Goal: Feedback & Contribution: Submit feedback/report problem

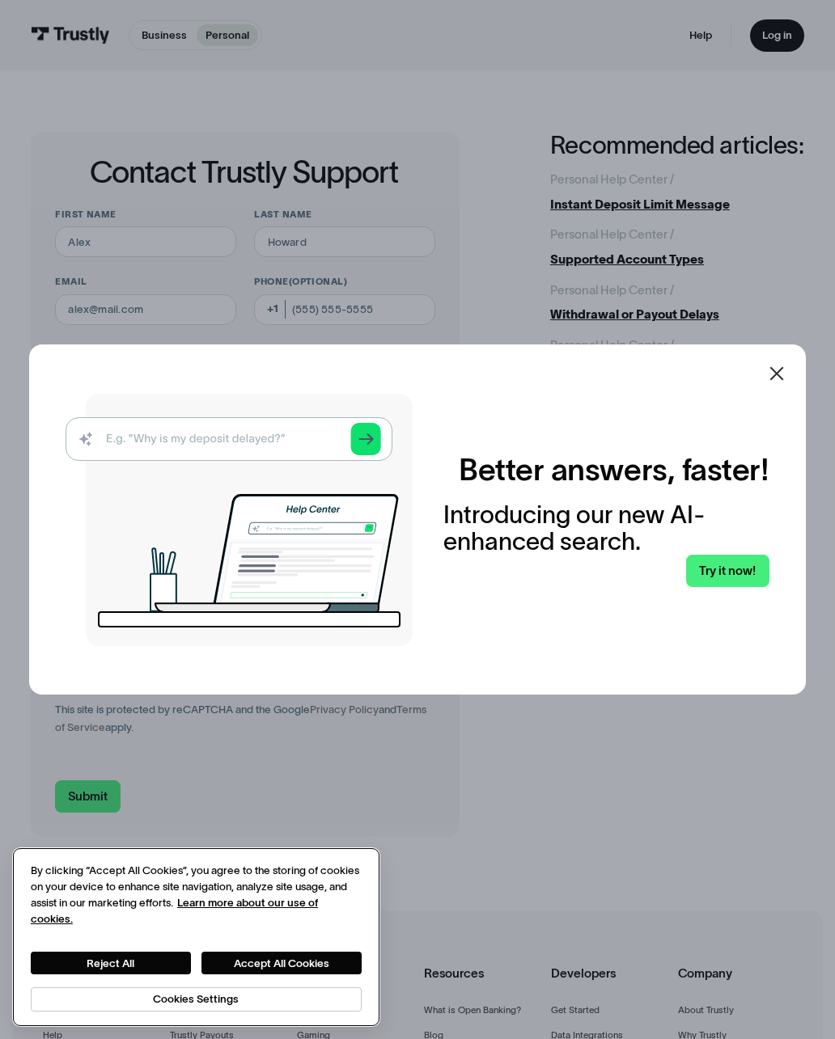
click at [279, 970] on button "Accept All Cookies" at bounding box center [281, 963] width 160 height 23
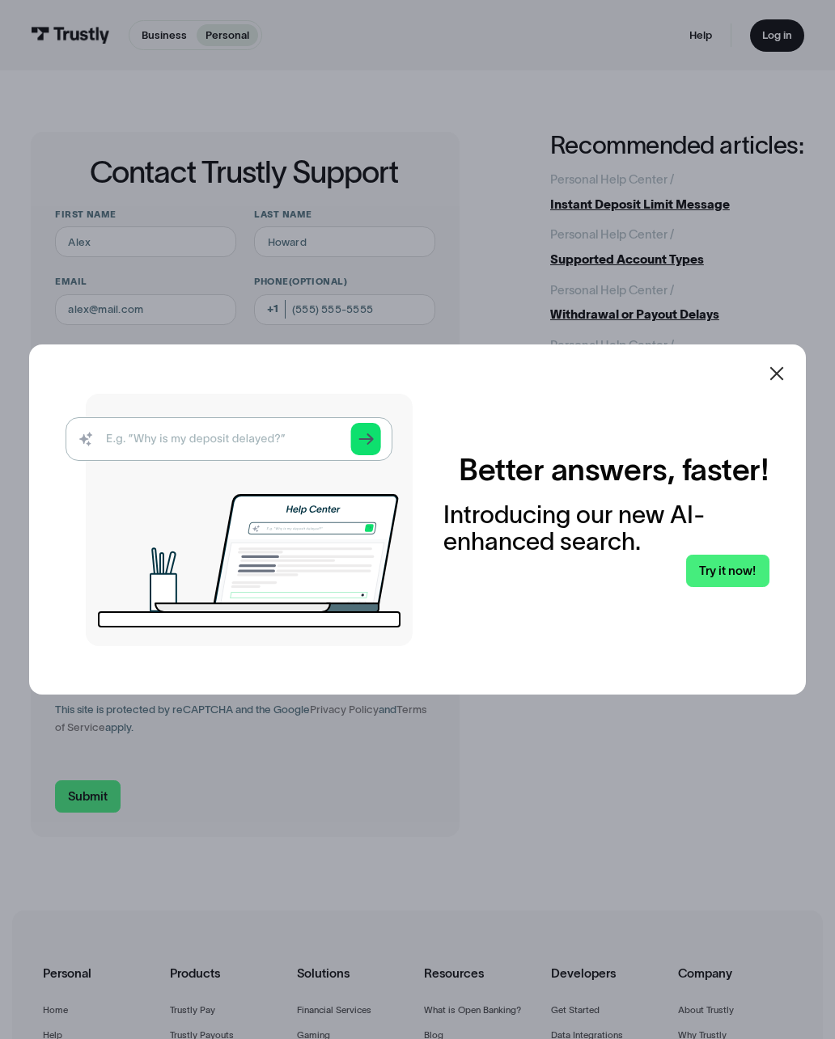
click at [781, 383] on icon at bounding box center [776, 373] width 19 height 19
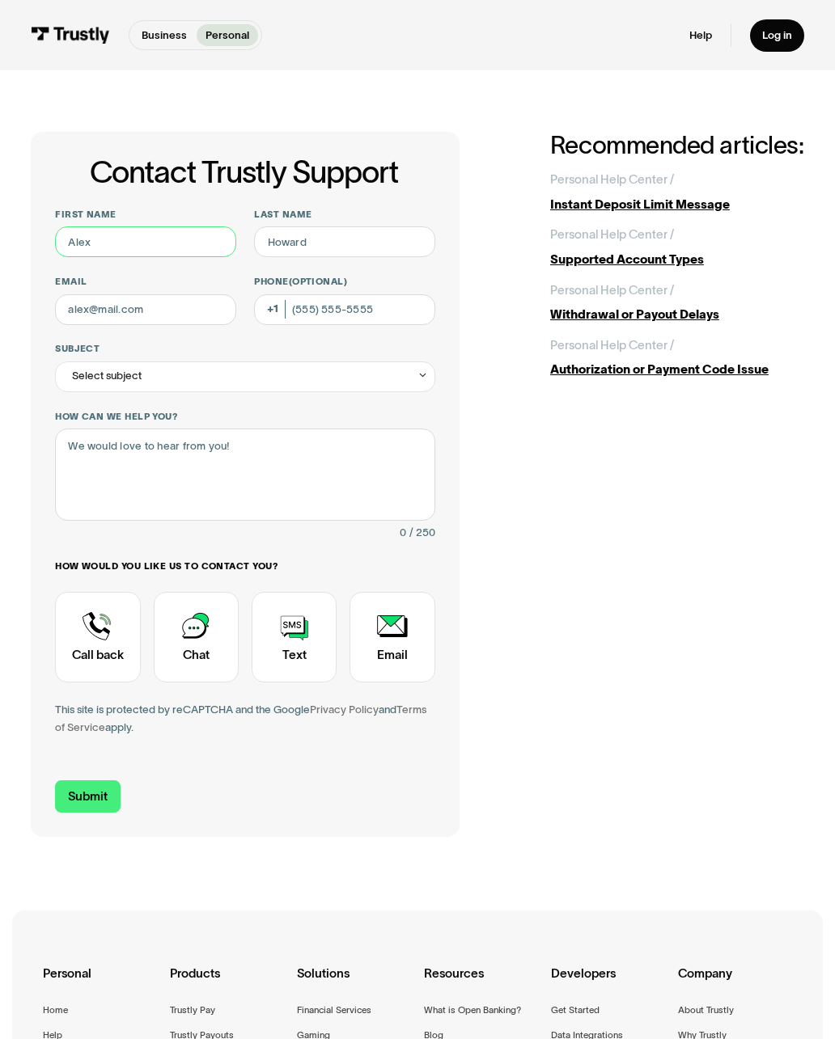
click at [107, 241] on input "First name" at bounding box center [145, 241] width 180 height 31
type input "[PERSON_NAME]"
click at [335, 247] on input "Last name" at bounding box center [344, 241] width 180 height 31
type input "[PERSON_NAME]"
click at [78, 304] on input "Email" at bounding box center [145, 309] width 180 height 31
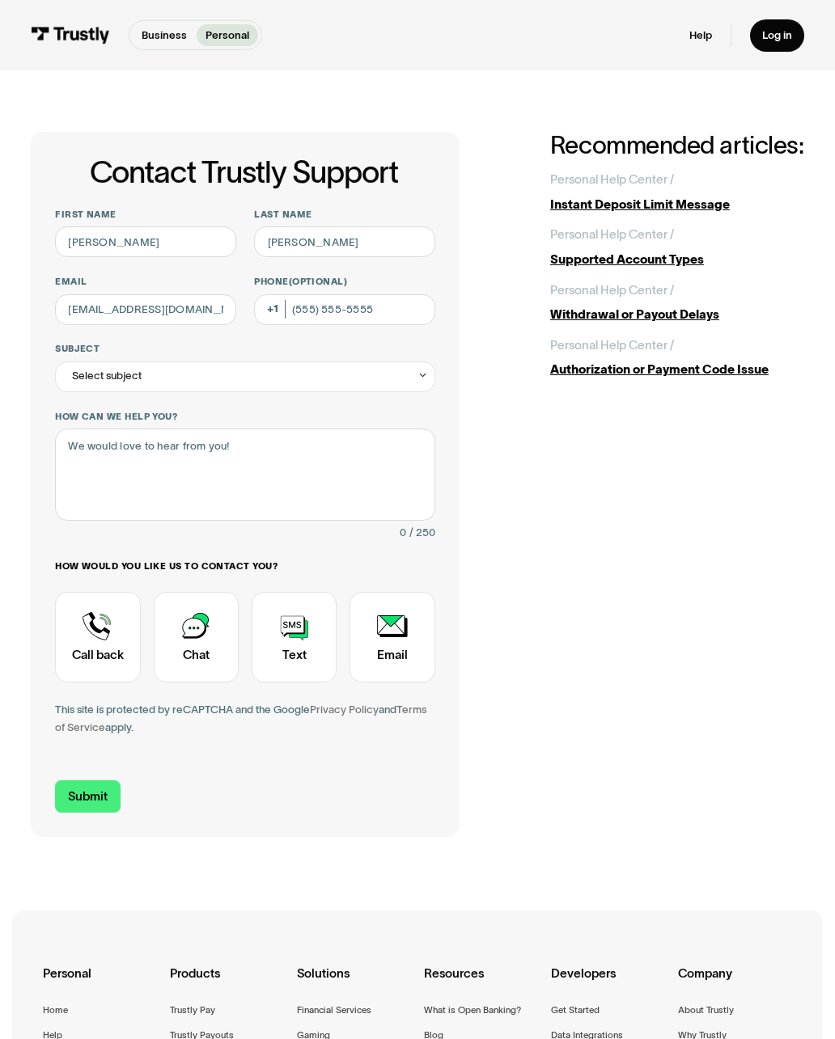
type input "[EMAIL_ADDRESS][DOMAIN_NAME]"
click at [344, 310] on input "Phone (Optional)" at bounding box center [344, 309] width 180 height 31
type input "[PHONE_NUMBER]"
click at [227, 366] on div "Select subject" at bounding box center [245, 376] width 380 height 31
click at [168, 547] on label "Transaction questions" at bounding box center [245, 539] width 368 height 24
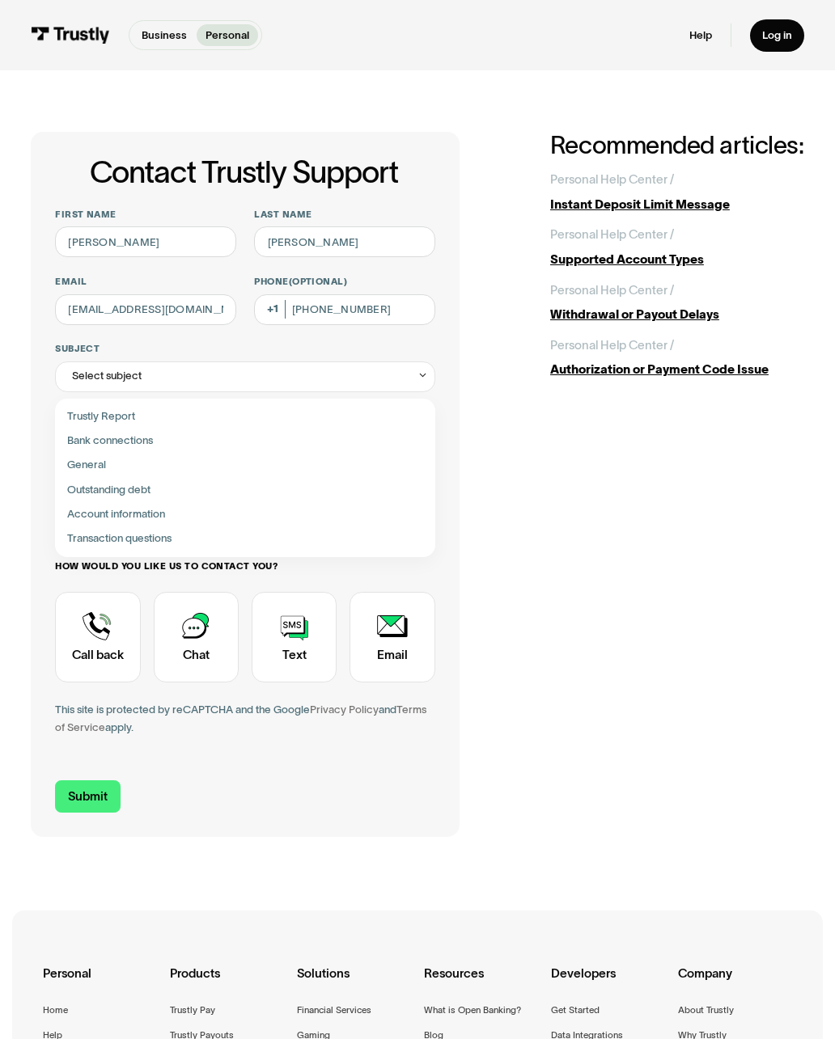
type input "**********"
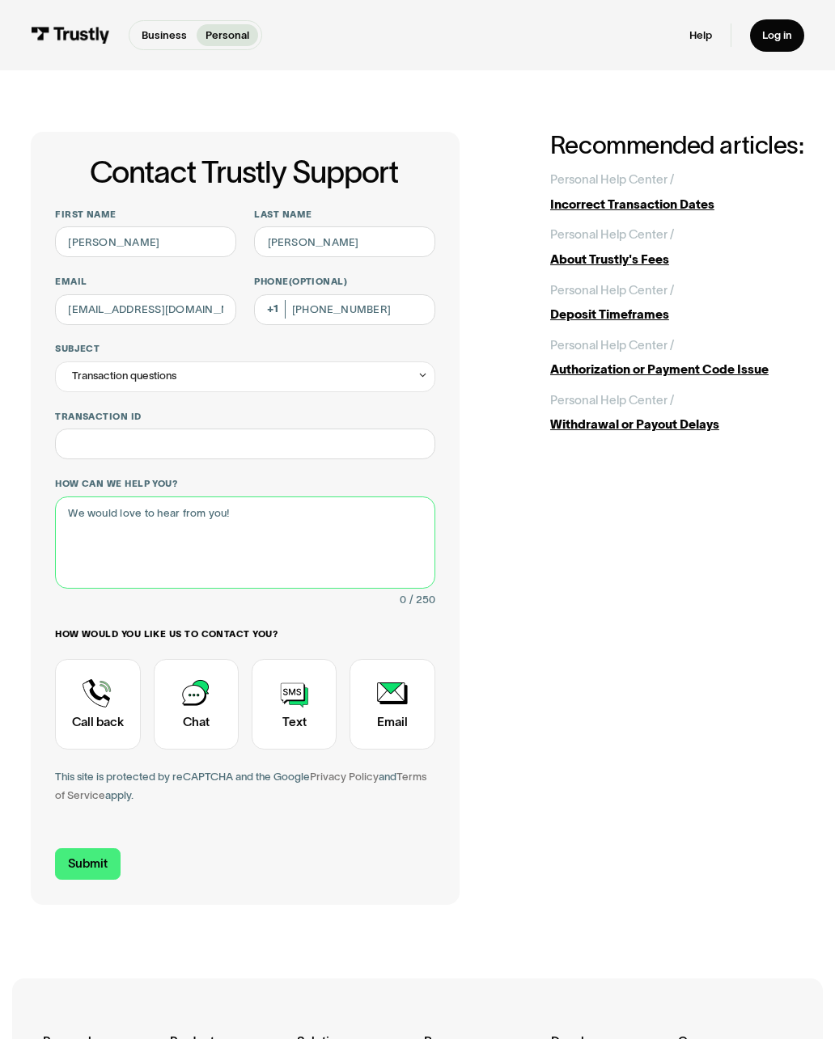
click at [253, 518] on textarea "How can we help you?" at bounding box center [245, 543] width 380 height 92
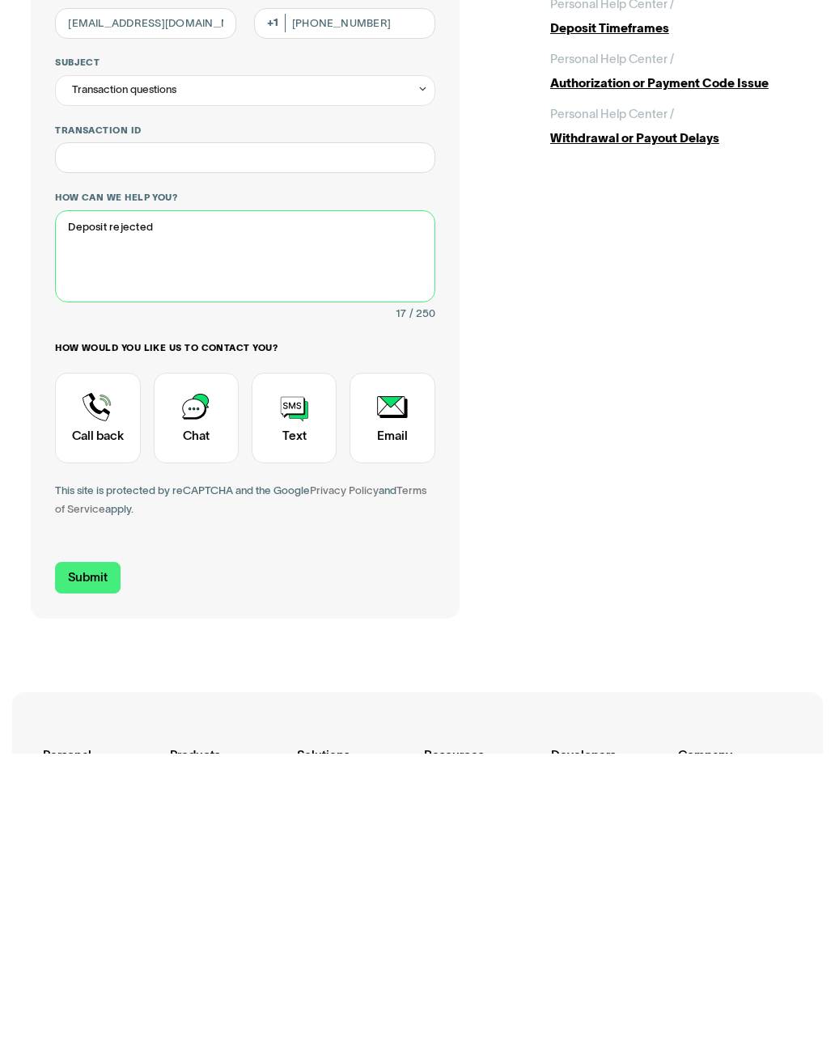
type textarea "Deposit rejected"
click at [190, 659] on div "Contact Trustly Support" at bounding box center [196, 704] width 85 height 91
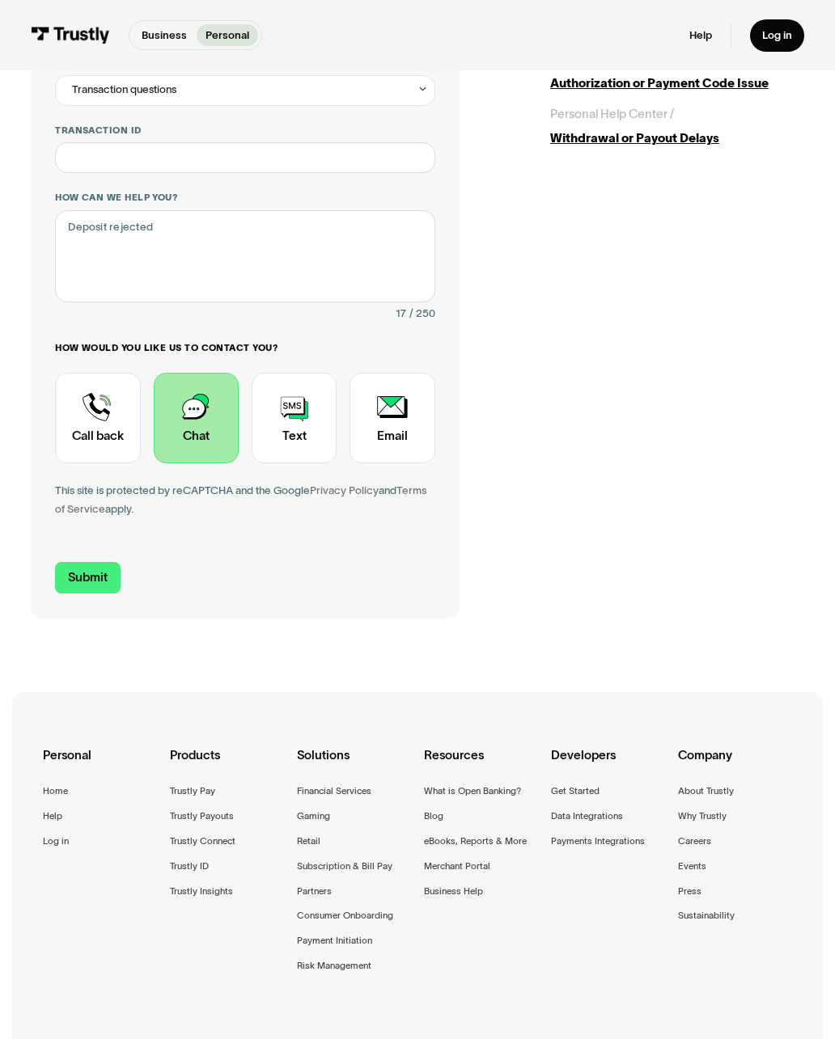
click at [78, 570] on input "Submit" at bounding box center [88, 578] width 66 height 32
type input "[PHONE_NUMBER]"
